Goal: Navigation & Orientation: Find specific page/section

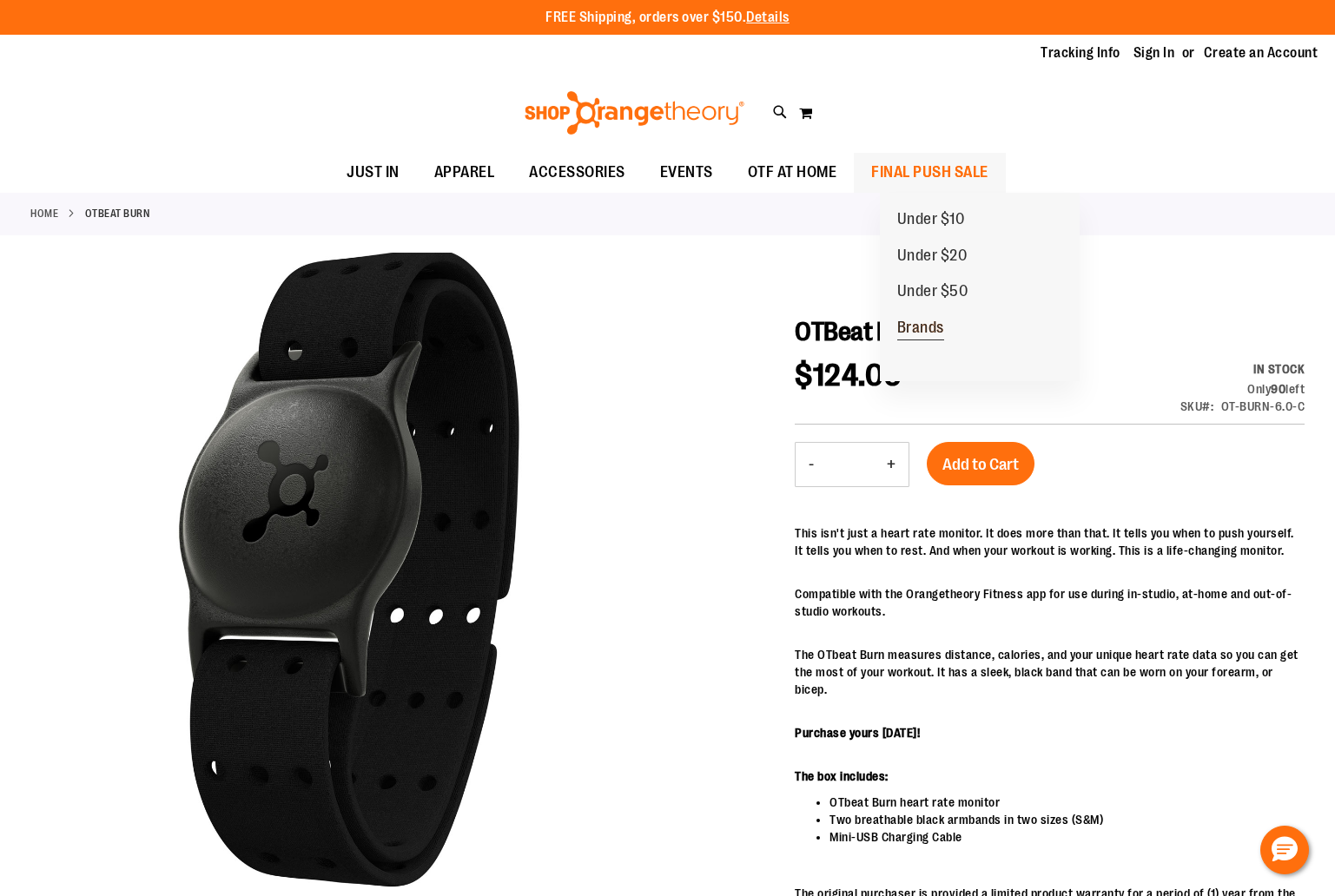
click at [932, 330] on span "Brands" at bounding box center [921, 330] width 47 height 22
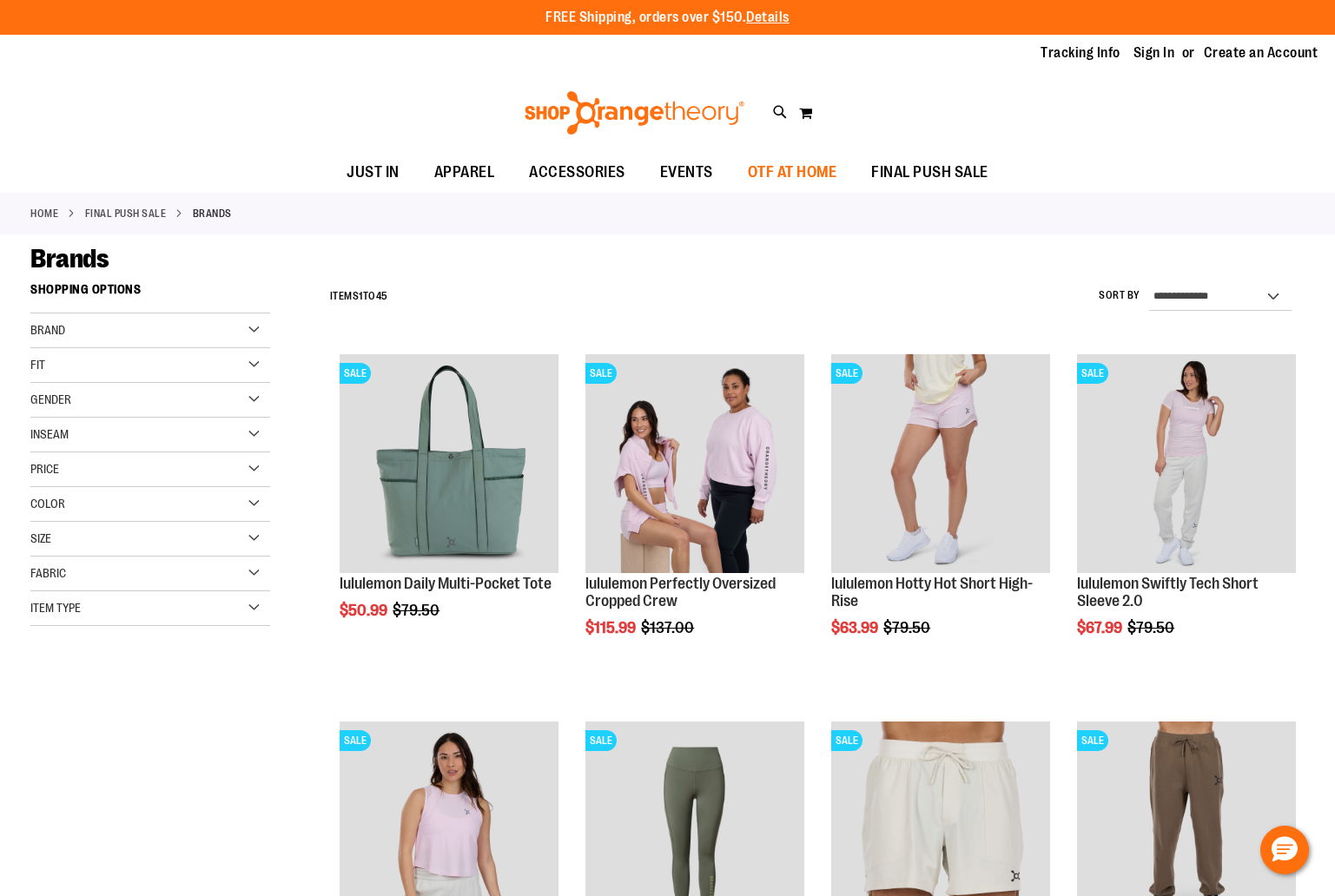
click at [802, 170] on span "OTF AT HOME" at bounding box center [792, 172] width 89 height 39
